Goal: Obtain resource: Obtain resource

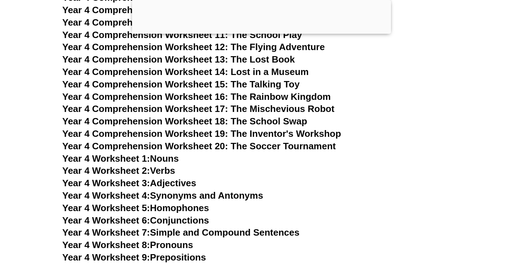
scroll to position [2949, 0]
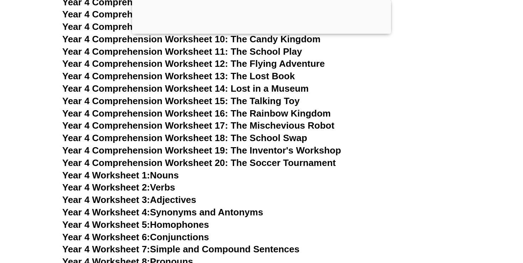
click at [270, 99] on span "Year 4 Comprehension Worksheet 15: The Talking Toy" at bounding box center [180, 101] width 237 height 11
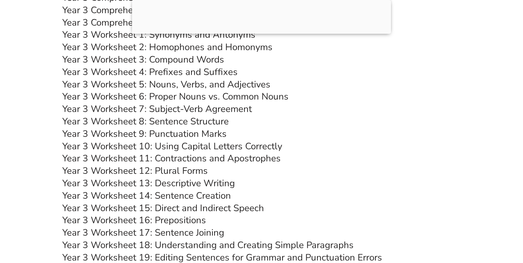
scroll to position [2559, 0]
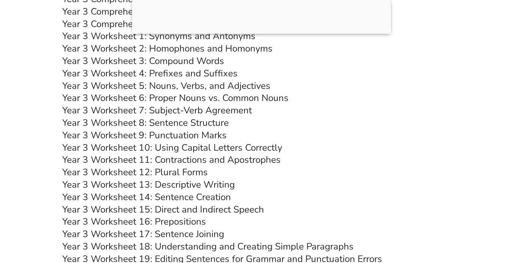
click at [160, 137] on link "Year 3 Worksheet 9: Punctuation Marks" at bounding box center [144, 135] width 164 height 12
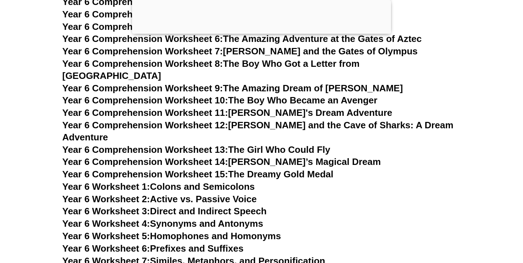
scroll to position [3963, 0]
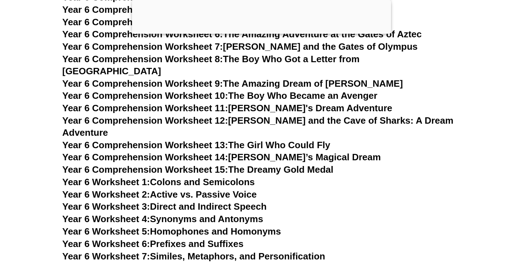
click at [215, 201] on link "Year 6 Worksheet 3: Direct and Indirect Speech" at bounding box center [164, 206] width 204 height 11
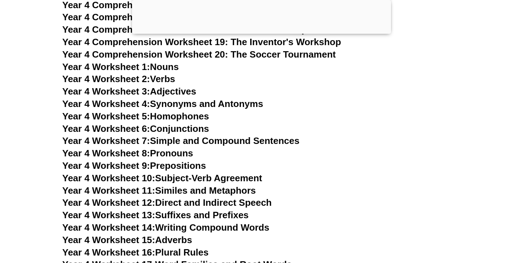
scroll to position [3058, 0]
click at [171, 167] on link "Year 4 Worksheet 9: Prepositions" at bounding box center [134, 166] width 144 height 11
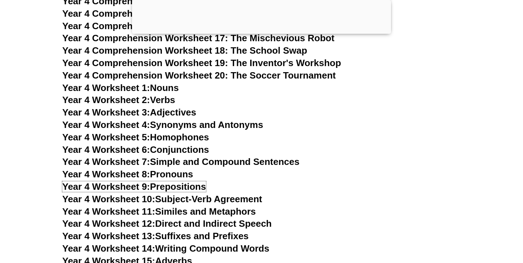
scroll to position [3034, 0]
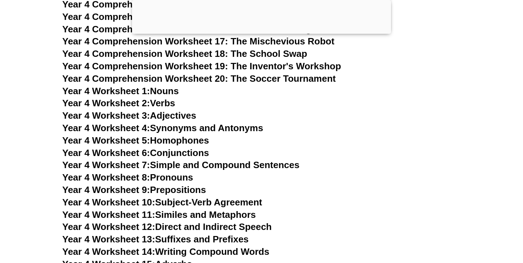
click at [171, 93] on link "Year 4 Worksheet 1: Nouns" at bounding box center [120, 91] width 116 height 11
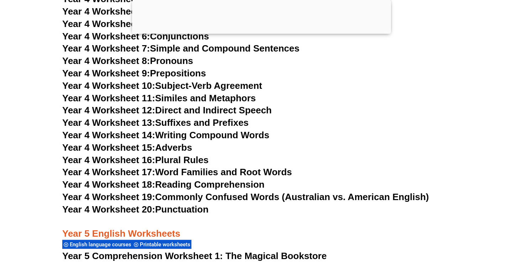
scroll to position [3151, 0]
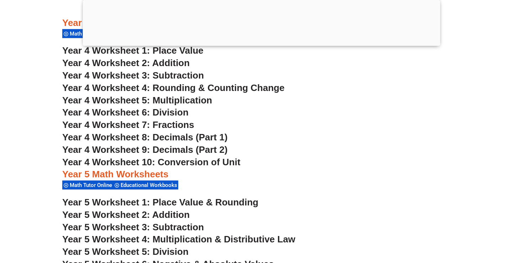
scroll to position [1364, 0]
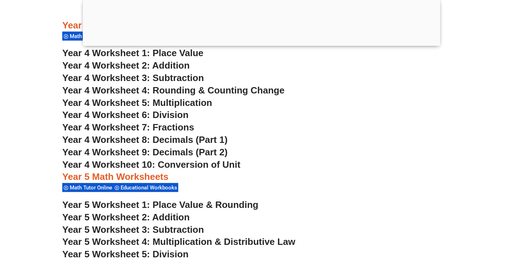
click at [180, 116] on span "Year 4 Worksheet 6: Division" at bounding box center [125, 115] width 126 height 11
